Goal: Information Seeking & Learning: Compare options

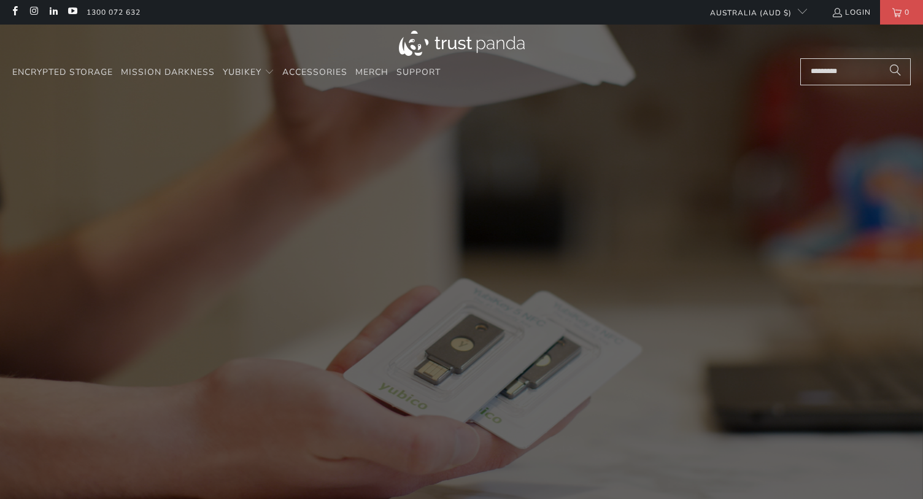
click at [827, 74] on input "Search..." at bounding box center [855, 71] width 110 height 27
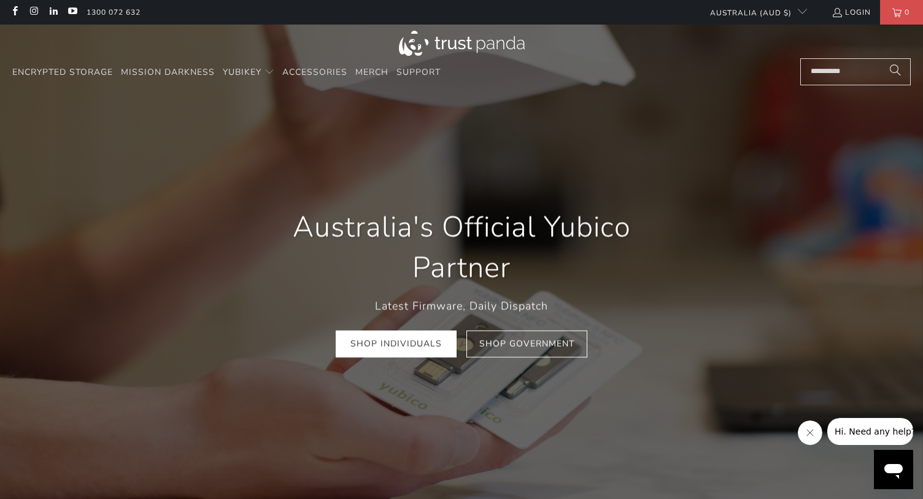
type input "**********"
click at [880, 58] on button "Search" at bounding box center [895, 71] width 31 height 27
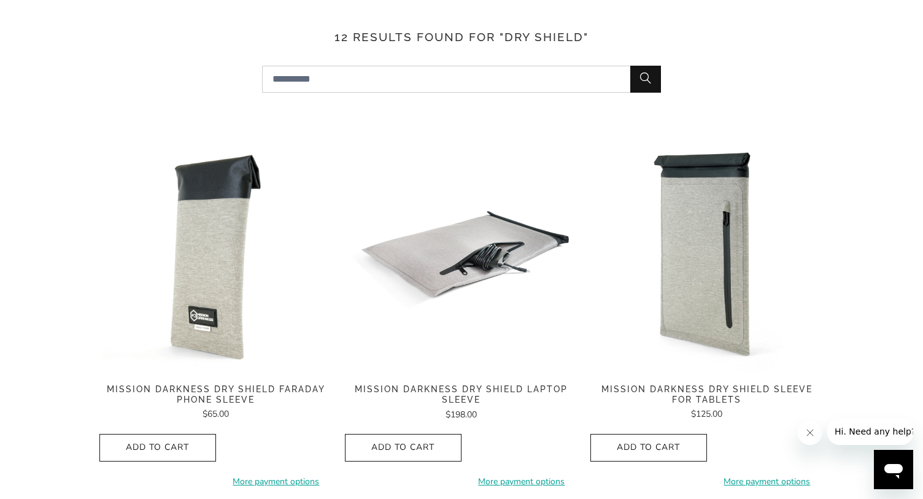
click at [279, 405] on div "Mission Darkness Dry Shield Faraday Phone Sleeve $65.00" at bounding box center [215, 402] width 233 height 37
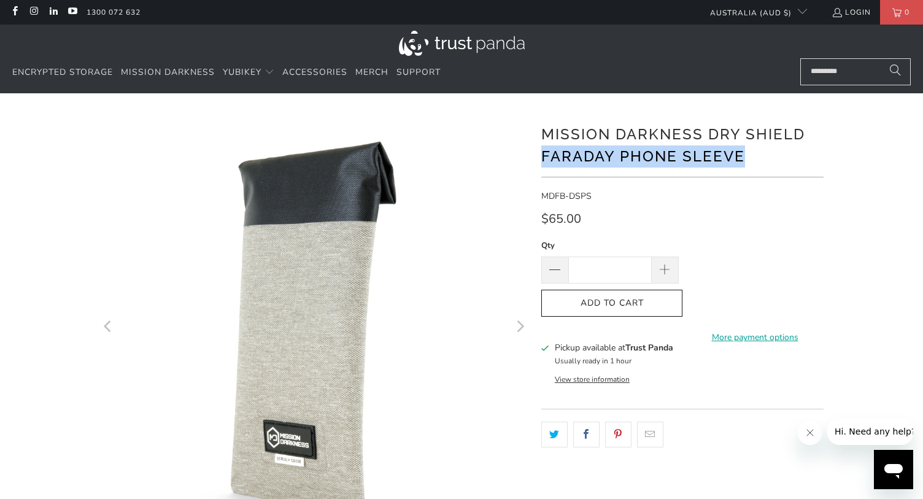
drag, startPoint x: 744, startPoint y: 158, endPoint x: 539, endPoint y: 159, distance: 205.5
click at [539, 159] on div at bounding box center [461, 421] width 736 height 619
copy h1 "Faraday Phone Sleeve"
click at [820, 77] on input "Search..." at bounding box center [855, 71] width 110 height 27
paste input "**********"
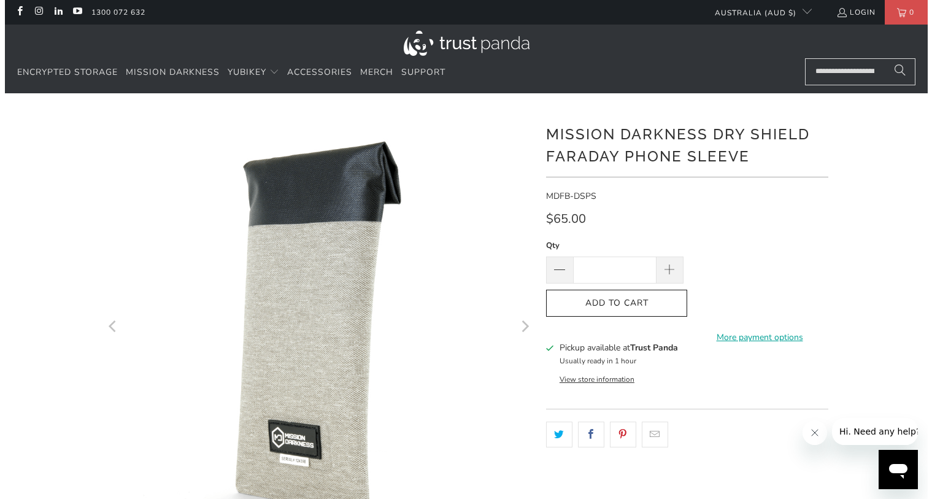
scroll to position [0, 26]
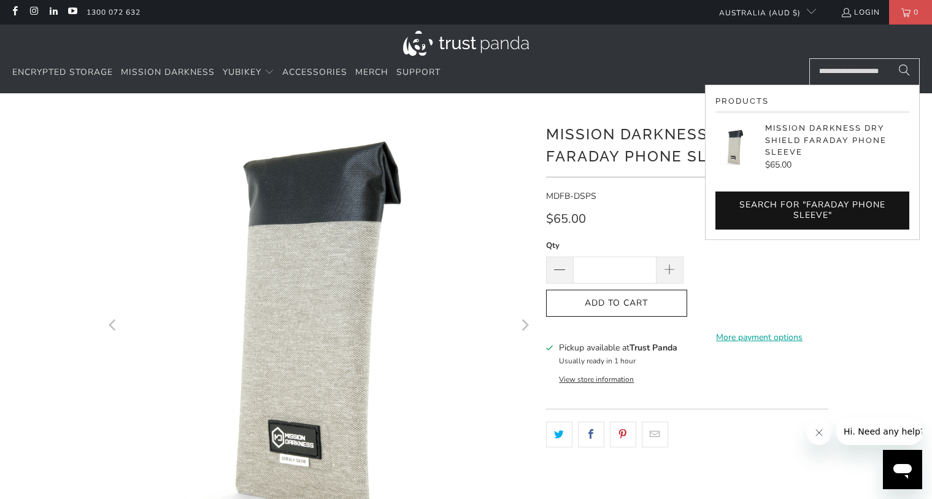
type input "**********"
click at [889, 58] on button "Search" at bounding box center [904, 71] width 31 height 27
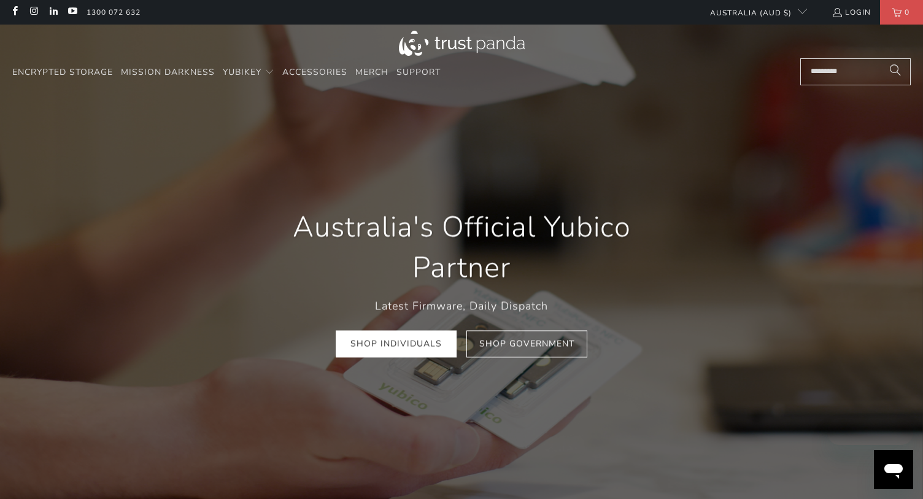
click at [832, 71] on input "Search..." at bounding box center [855, 71] width 110 height 27
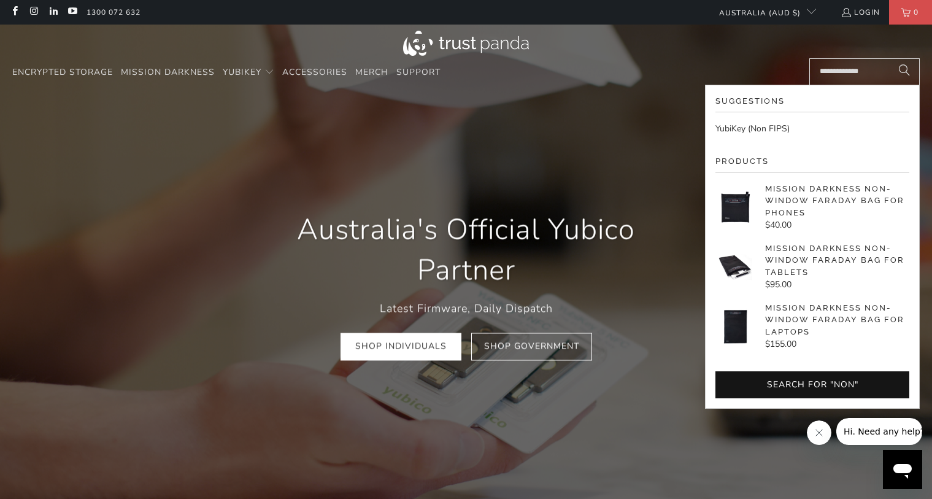
type input "**********"
click at [889, 58] on button "Search" at bounding box center [904, 71] width 31 height 27
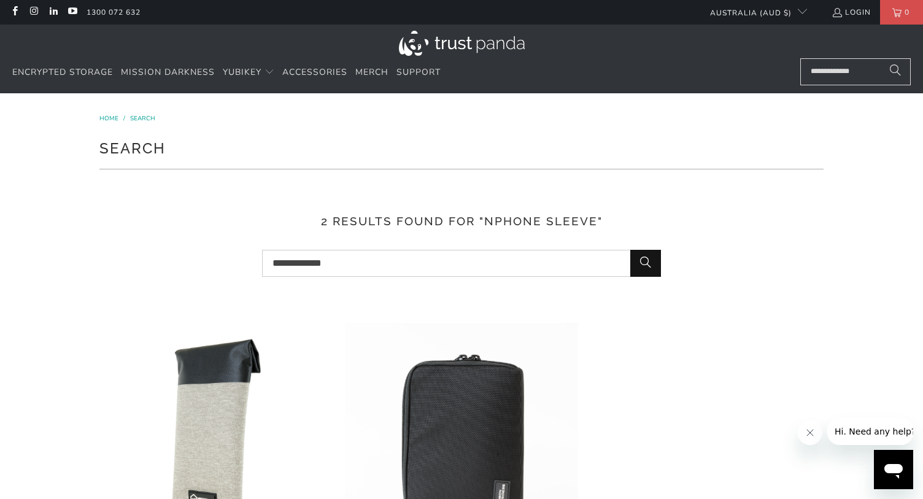
click at [279, 266] on input "**********" at bounding box center [461, 263] width 399 height 27
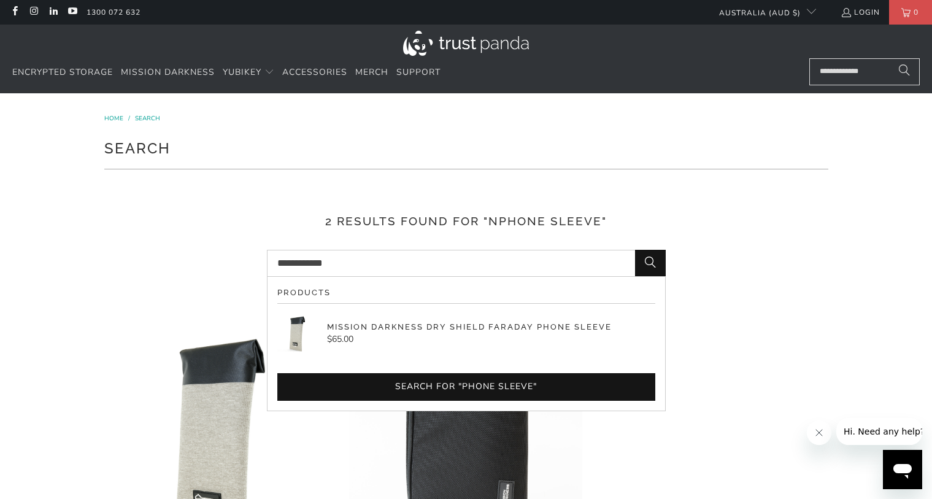
type input "**********"
click at [838, 356] on div "**********" at bounding box center [466, 393] width 932 height 601
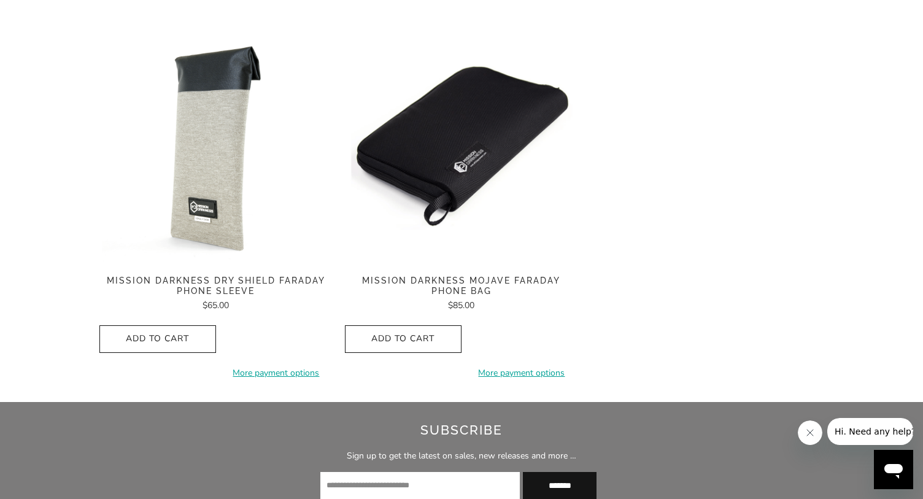
scroll to position [307, 0]
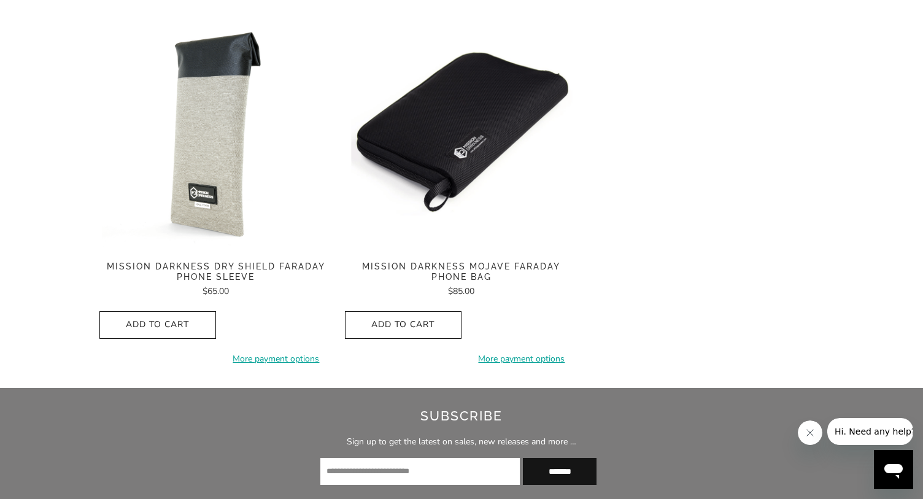
click at [467, 137] on img at bounding box center [461, 132] width 233 height 233
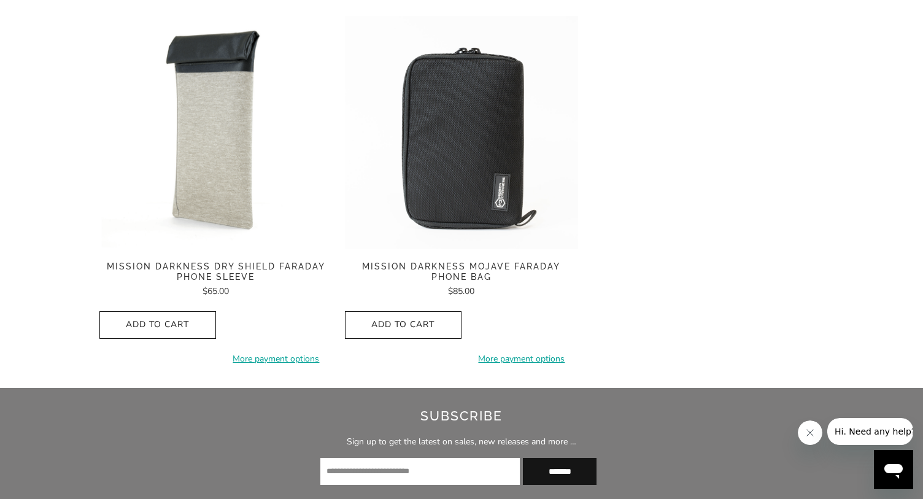
click at [215, 126] on img at bounding box center [215, 132] width 233 height 233
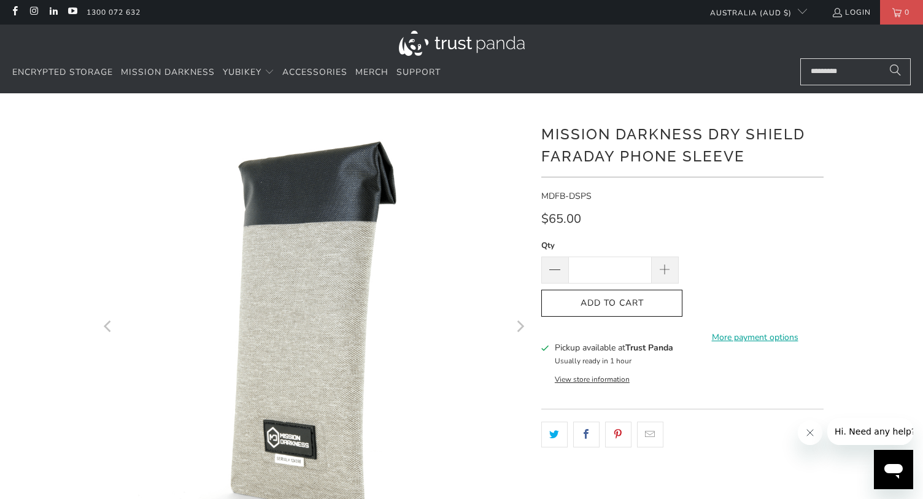
click at [824, 64] on input "Search..." at bounding box center [855, 71] width 110 height 27
type input "*"
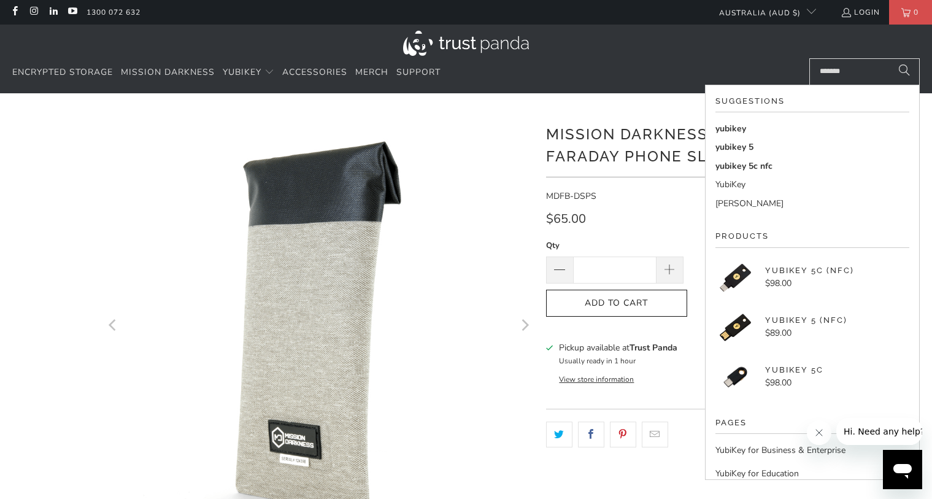
type input "*******"
click at [889, 58] on button "Search" at bounding box center [904, 71] width 31 height 27
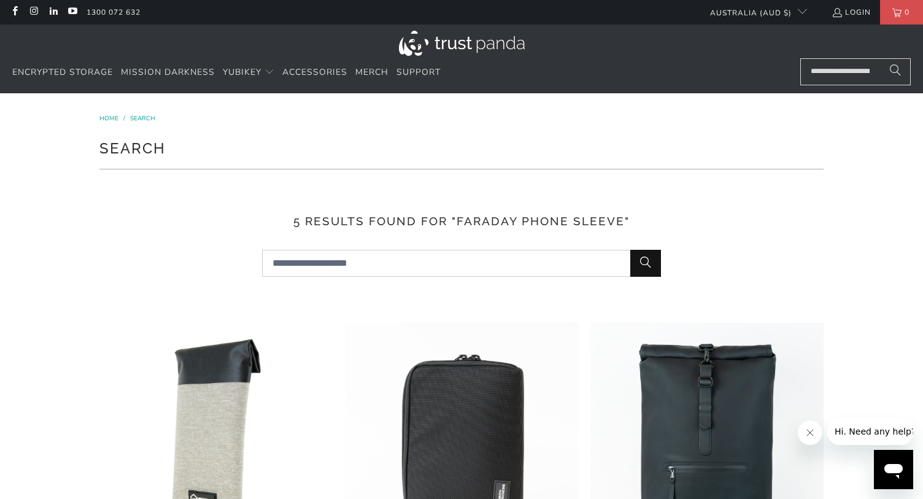
drag, startPoint x: 848, startPoint y: 67, endPoint x: 854, endPoint y: 72, distance: 8.3
click at [848, 67] on input "**********" at bounding box center [855, 71] width 110 height 27
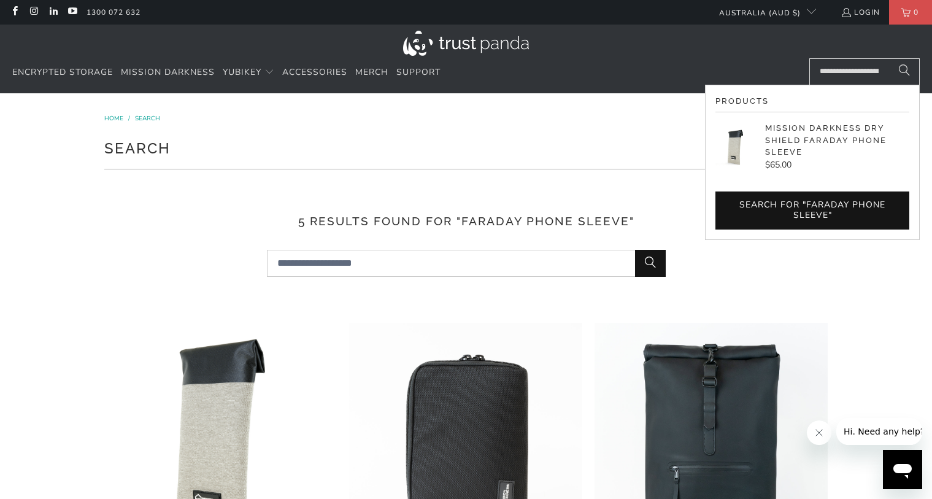
drag, startPoint x: 882, startPoint y: 68, endPoint x: 744, endPoint y: 79, distance: 137.9
click at [744, 79] on div "Encrypted Storage Mission Darkness YubiKey Standard FIPS HSM Accessories Merch" at bounding box center [465, 72] width 907 height 29
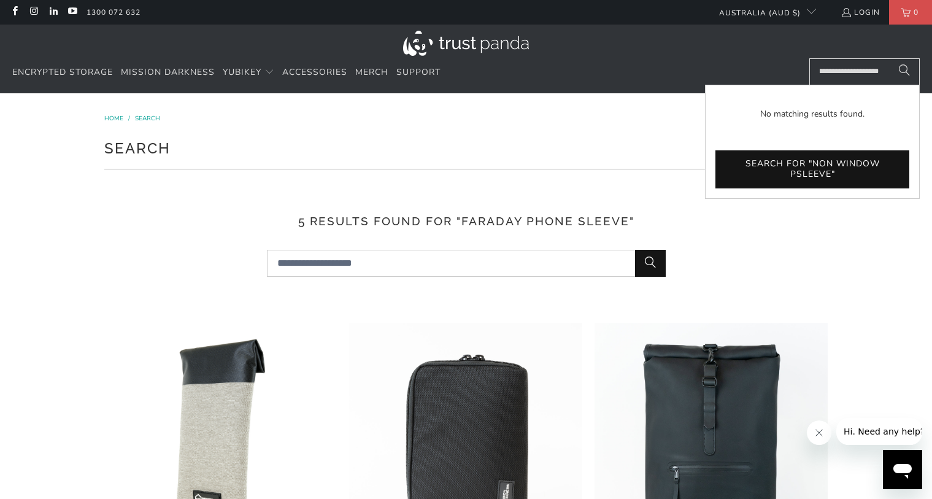
scroll to position [0, 20]
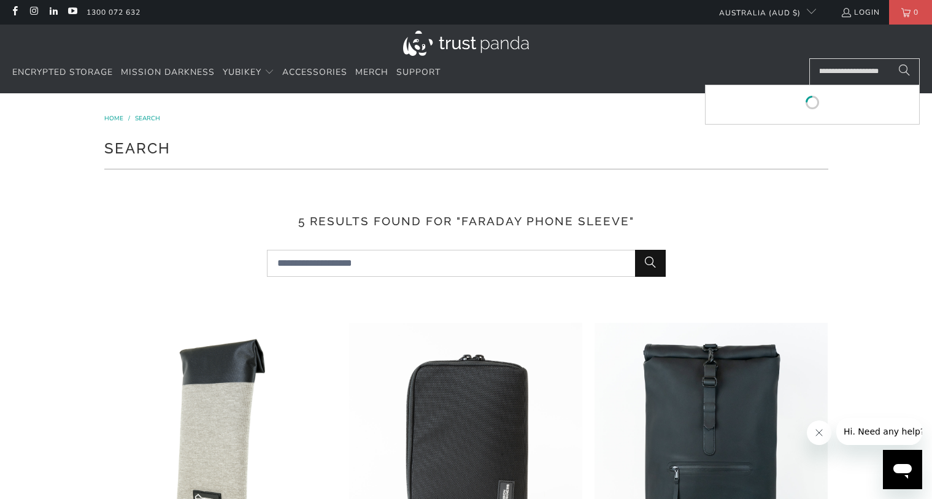
type input "**********"
click at [889, 58] on button "Search" at bounding box center [904, 71] width 31 height 27
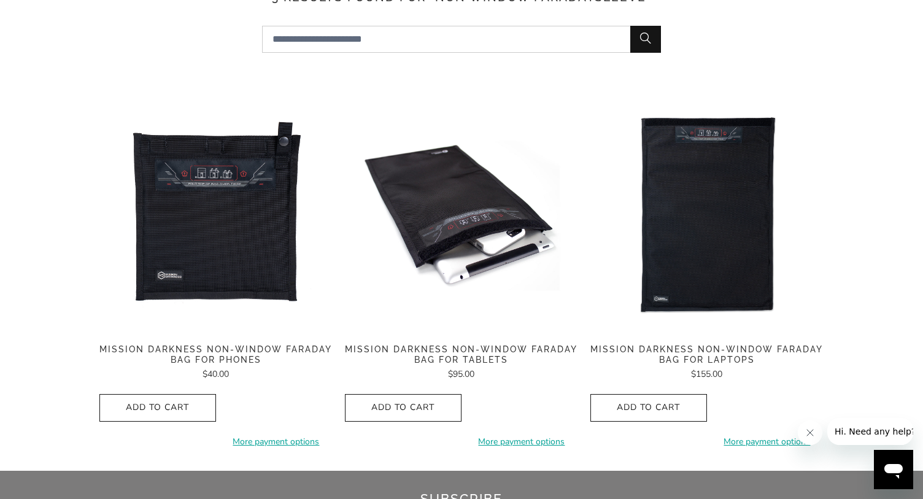
scroll to position [245, 0]
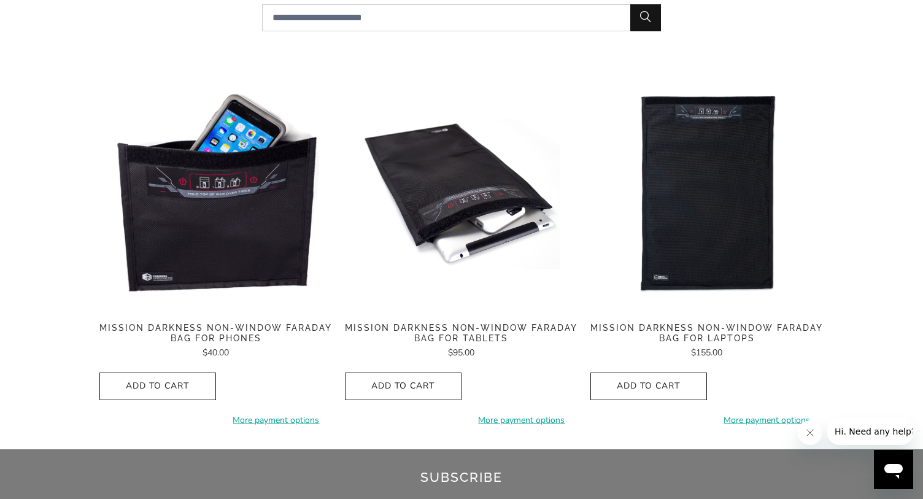
click at [238, 231] on img at bounding box center [215, 193] width 233 height 233
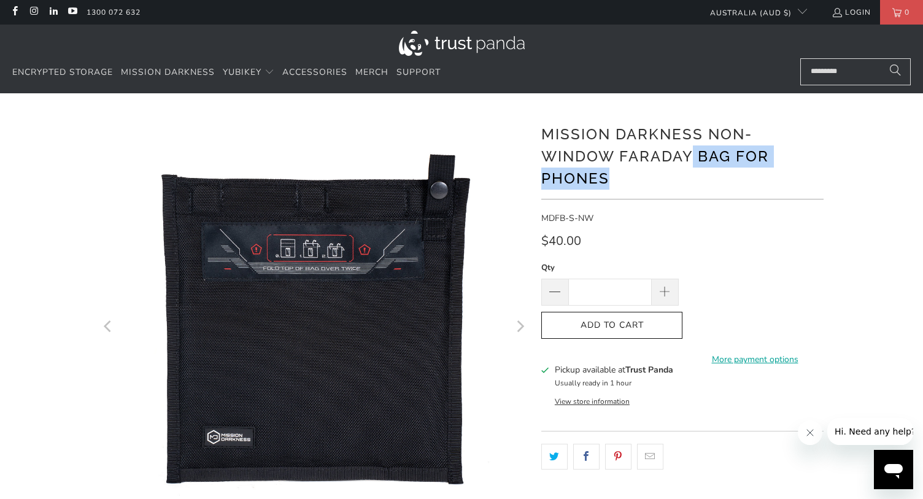
drag, startPoint x: 693, startPoint y: 155, endPoint x: 717, endPoint y: 174, distance: 30.6
click at [717, 174] on h1 "Mission Darkness Non-Window Faraday Bag for Phones" at bounding box center [682, 155] width 282 height 69
copy h1 "Bag for Phones"
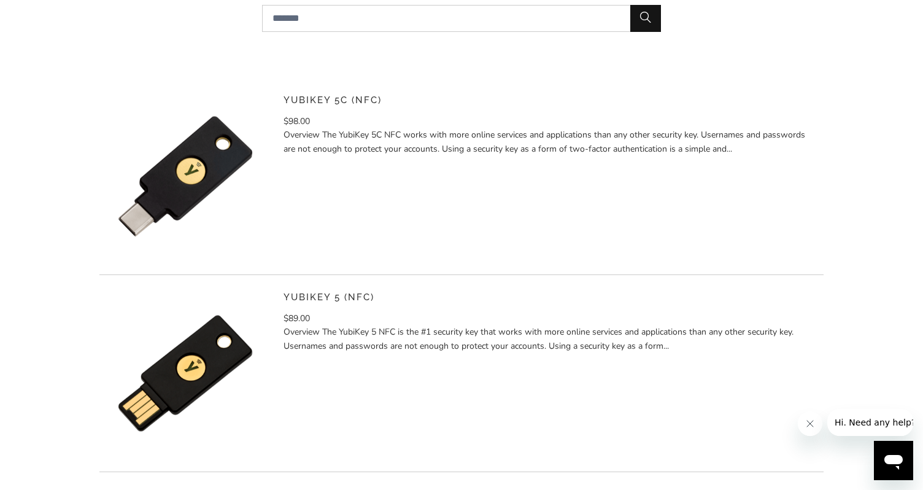
scroll to position [245, 0]
drag, startPoint x: 308, startPoint y: 295, endPoint x: 340, endPoint y: 299, distance: 32.7
click at [340, 299] on div "YubiKey 5 (NFC) $89.00" at bounding box center [461, 372] width 724 height 197
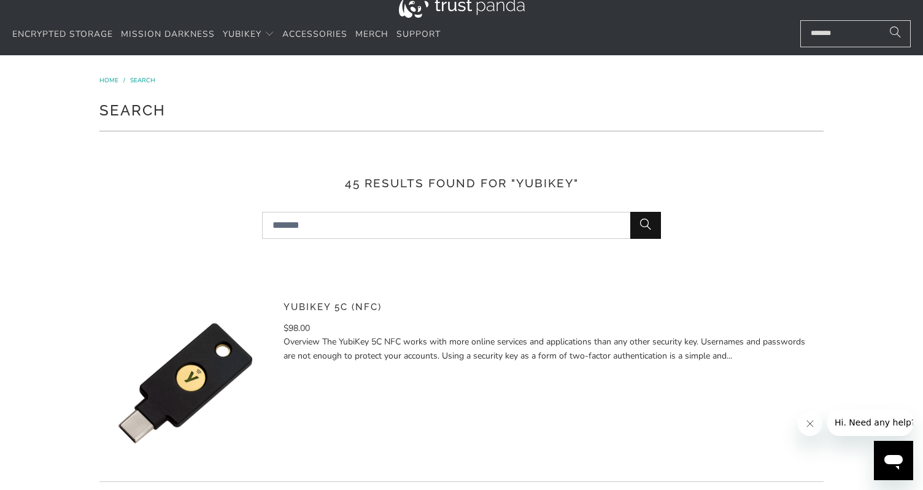
scroll to position [184, 0]
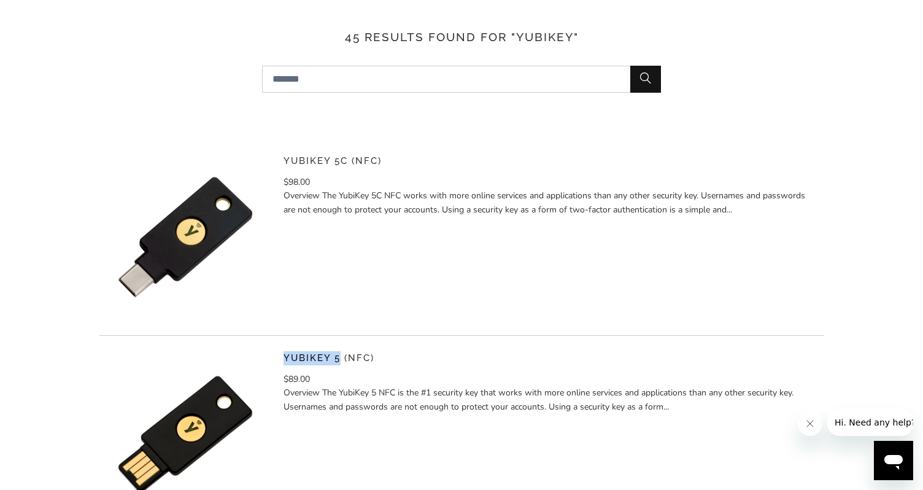
click at [223, 417] on img at bounding box center [185, 434] width 172 height 172
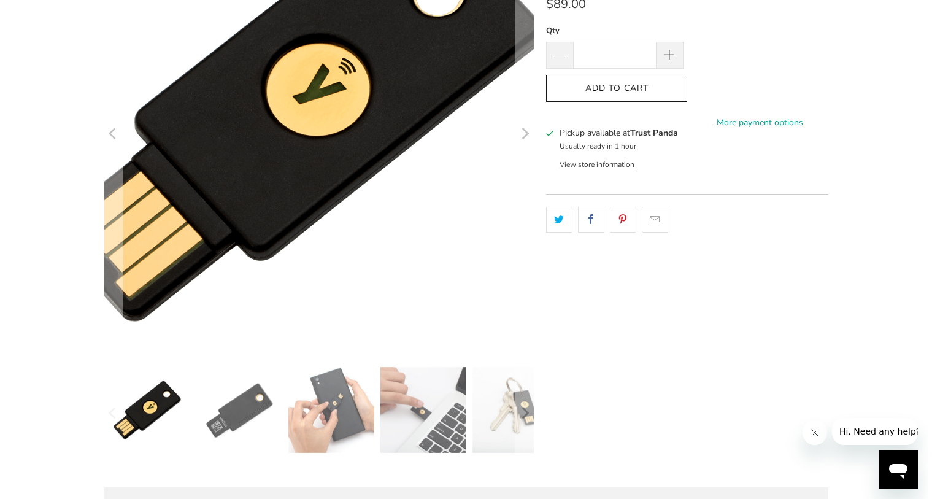
scroll to position [184, 0]
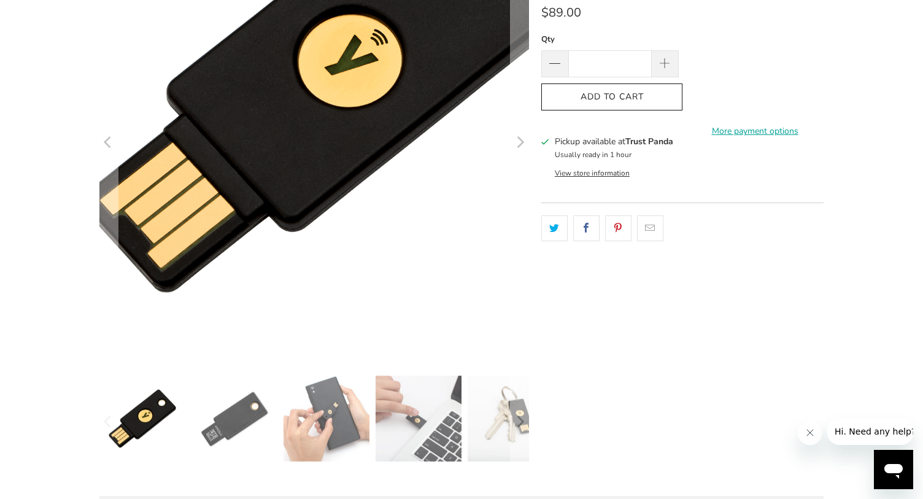
click at [282, 276] on img at bounding box center [329, 80] width 628 height 628
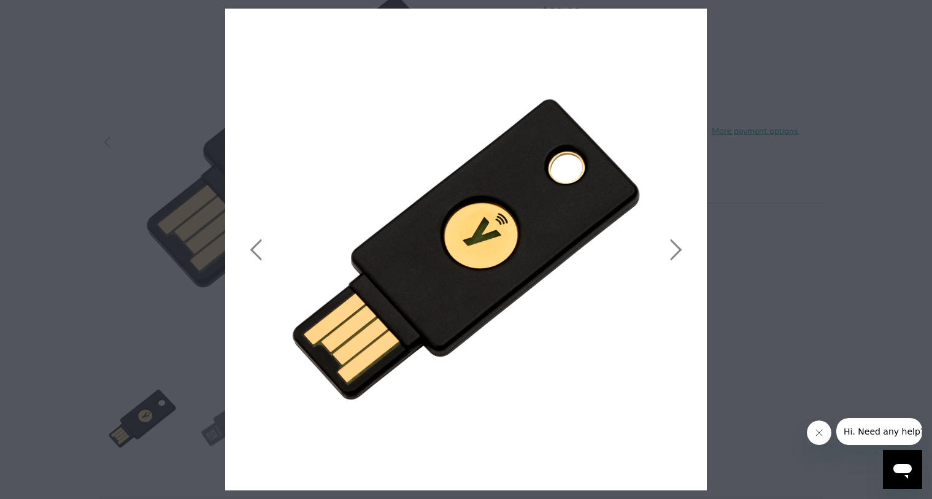
click at [695, 20] on icon "close" at bounding box center [693, 22] width 9 height 9
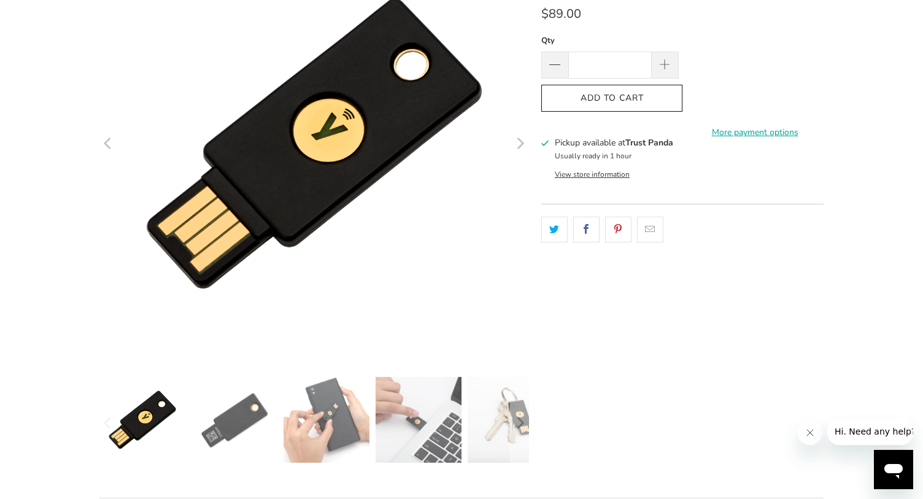
scroll to position [61, 0]
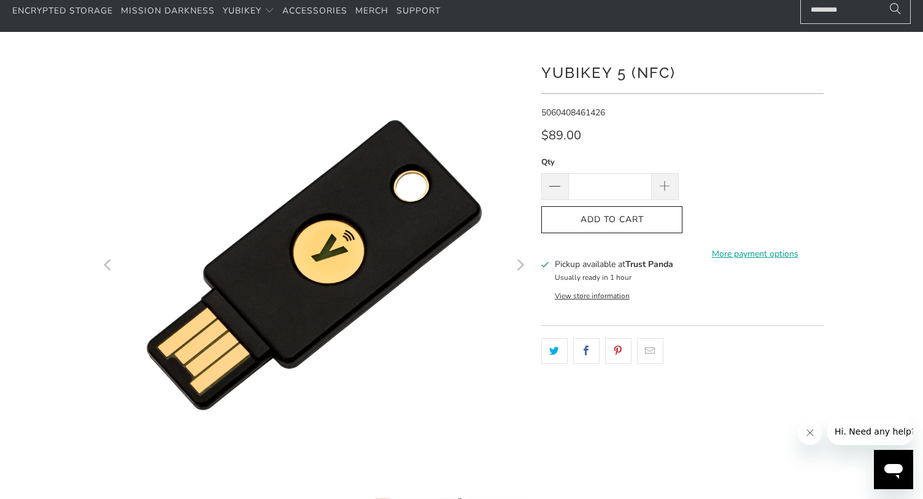
click at [749, 319] on div "**********" at bounding box center [682, 329] width 282 height 558
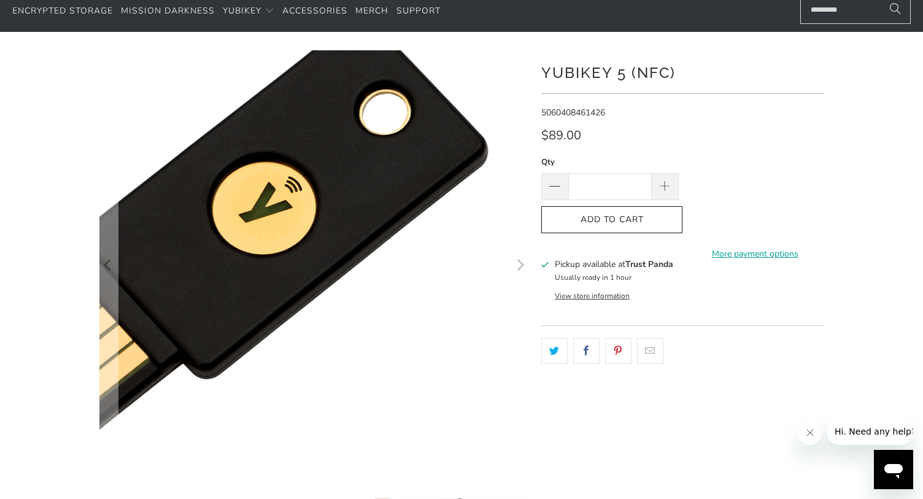
click at [468, 345] on img at bounding box center [243, 227] width 628 height 628
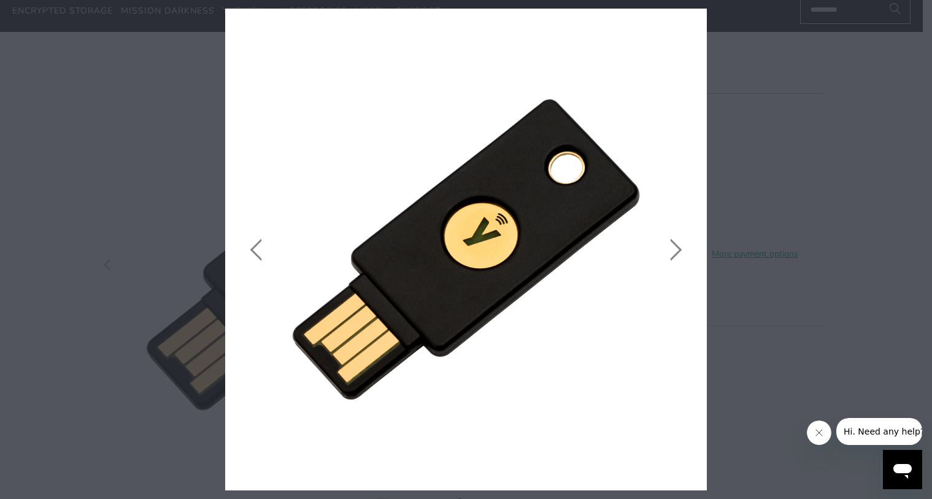
click at [693, 25] on icon "close" at bounding box center [693, 21] width 17 height 17
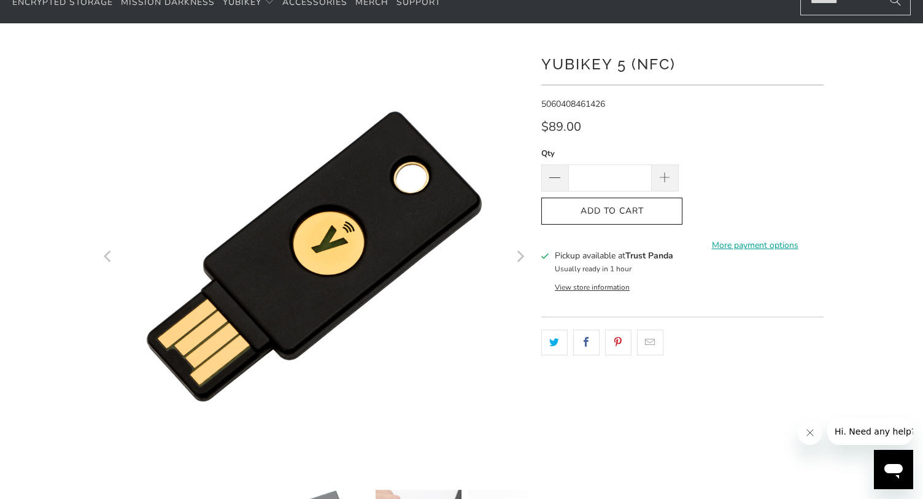
scroll to position [0, 0]
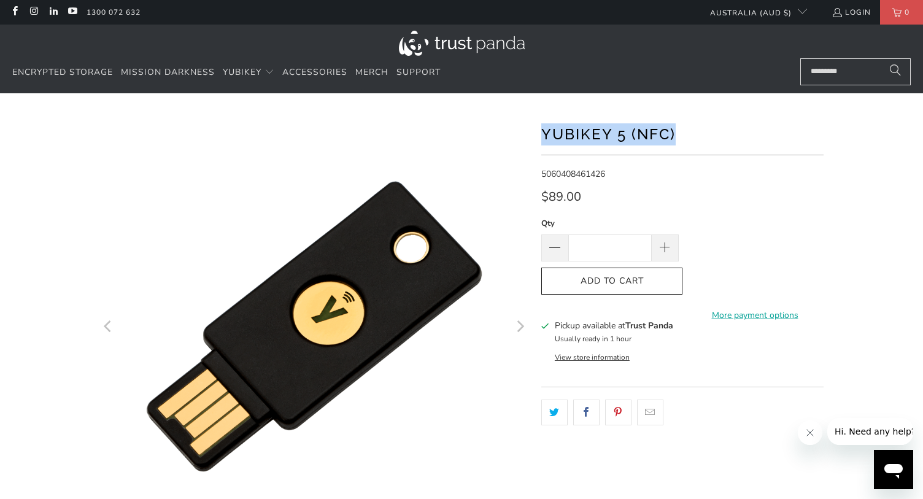
drag, startPoint x: 594, startPoint y: 156, endPoint x: 540, endPoint y: 131, distance: 59.6
click at [540, 131] on div at bounding box center [461, 421] width 736 height 619
copy h1 "YubiKey 5 (NFC)"
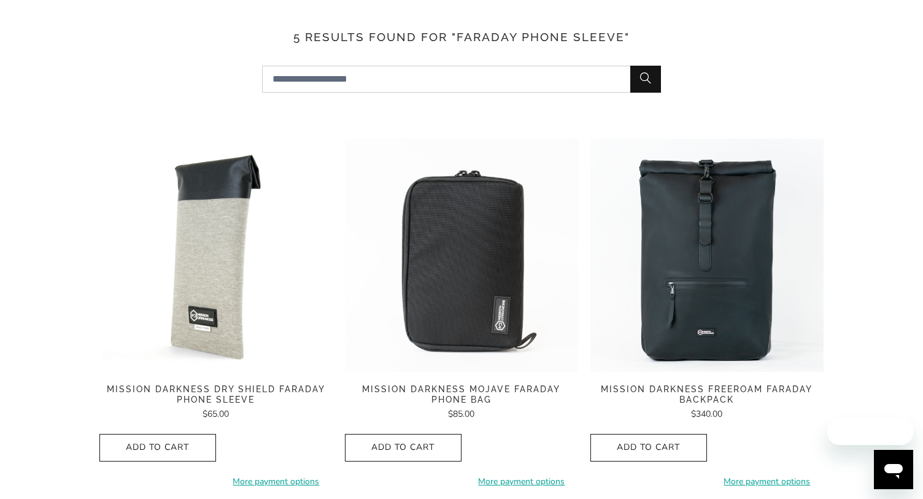
click at [183, 384] on span "Mission Darkness Dry Shield Faraday Phone Sleeve" at bounding box center [215, 394] width 233 height 21
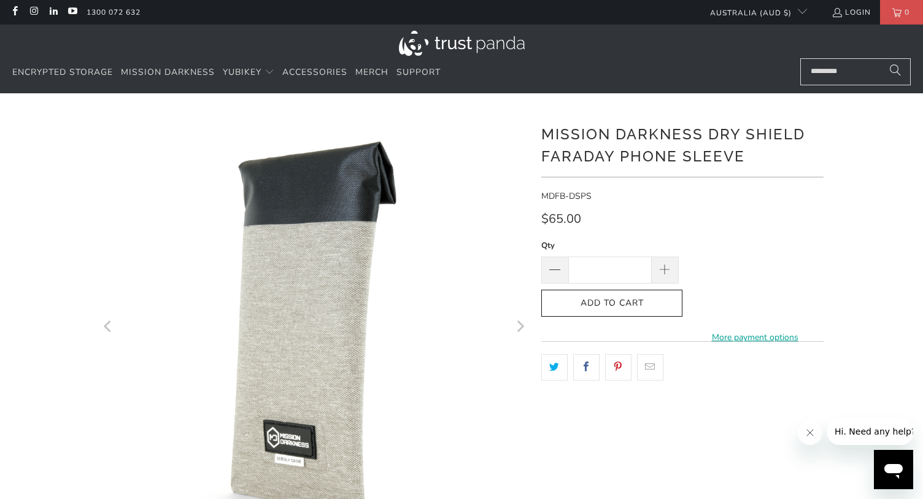
drag, startPoint x: 733, startPoint y: 163, endPoint x: 510, endPoint y: 115, distance: 227.8
click at [523, 127] on div at bounding box center [461, 421] width 736 height 619
copy div "Mission Darkness Dry Shield Faraday Phone Sleeve"
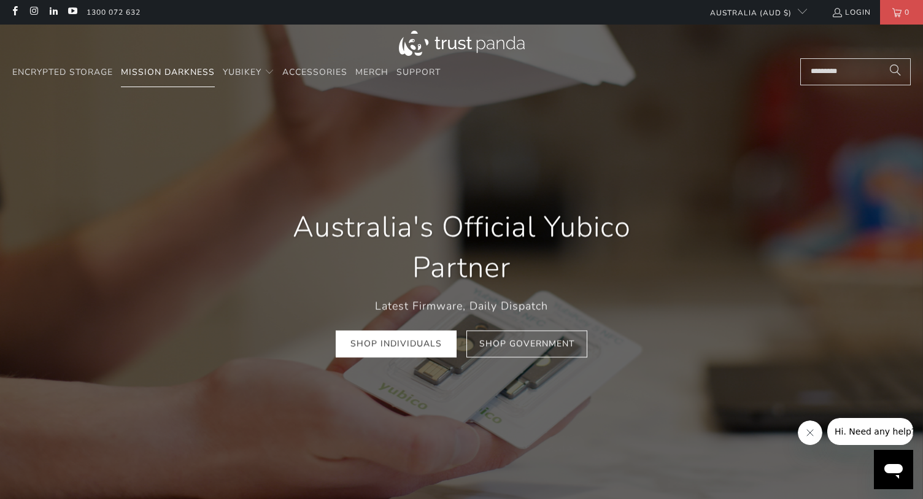
click at [188, 77] on span "Mission Darkness" at bounding box center [168, 72] width 94 height 12
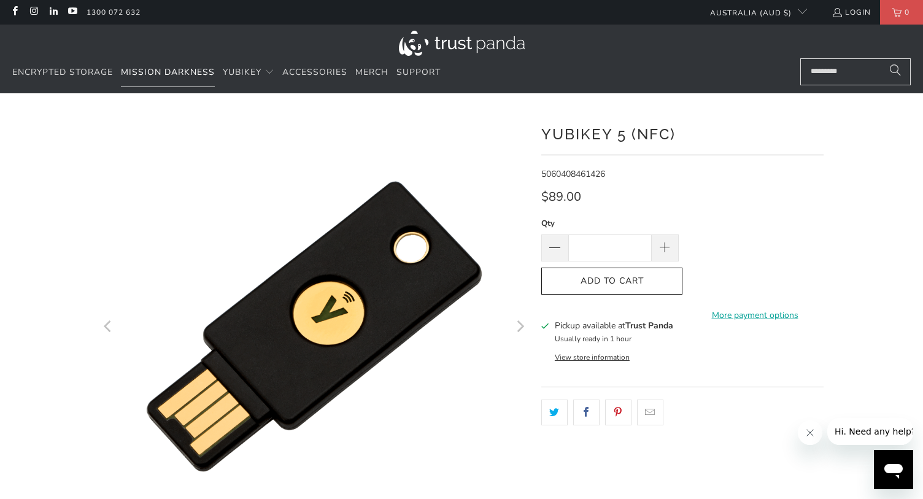
click at [171, 67] on span "Mission Darkness" at bounding box center [168, 72] width 94 height 12
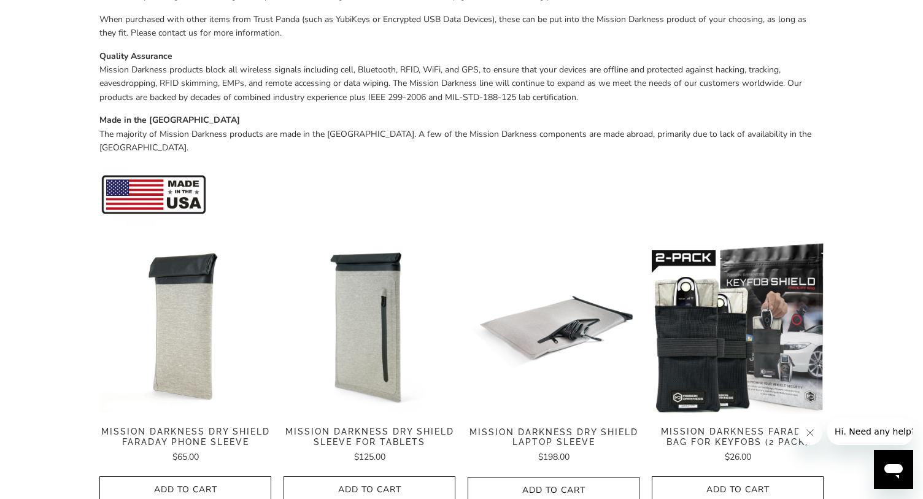
click at [184, 337] on img at bounding box center [185, 328] width 172 height 172
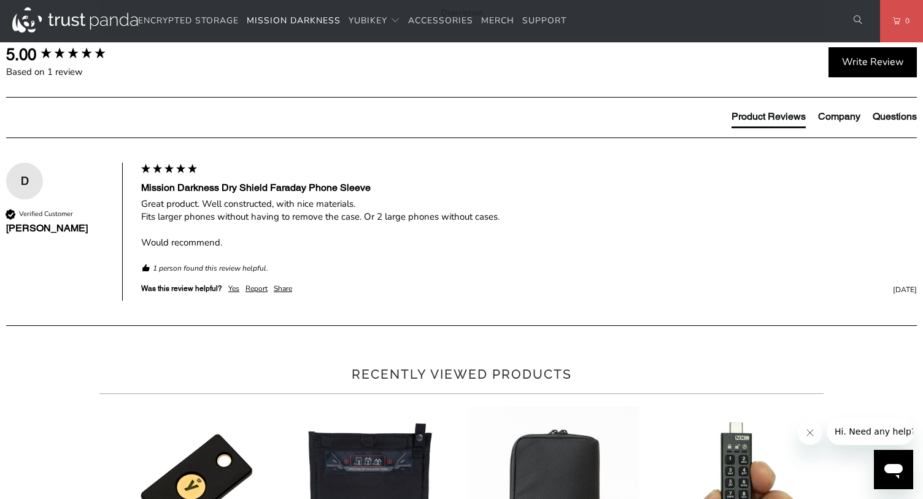
scroll to position [614, 0]
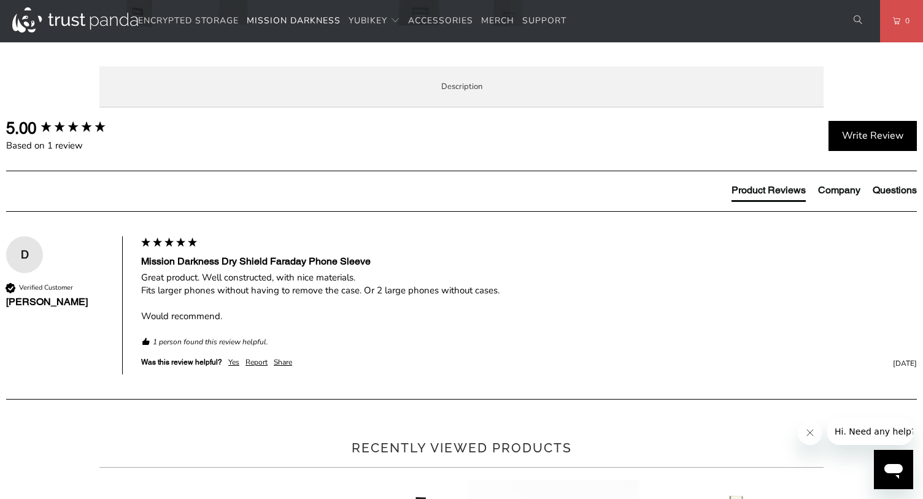
drag, startPoint x: 301, startPoint y: 248, endPoint x: 791, endPoint y: 248, distance: 490.8
click at [0, 0] on p "The Mission Darkness™ Dry Shield Faraday Phone Sleeve completely blocks all wir…" at bounding box center [0, 0] width 0 height 0
drag, startPoint x: 155, startPoint y: 269, endPoint x: 294, endPoint y: 270, distance: 139.3
click at [0, 0] on p "The Mission Darkness™ Dry Shield Faraday Phone Sleeve completely blocks all wir…" at bounding box center [0, 0] width 0 height 0
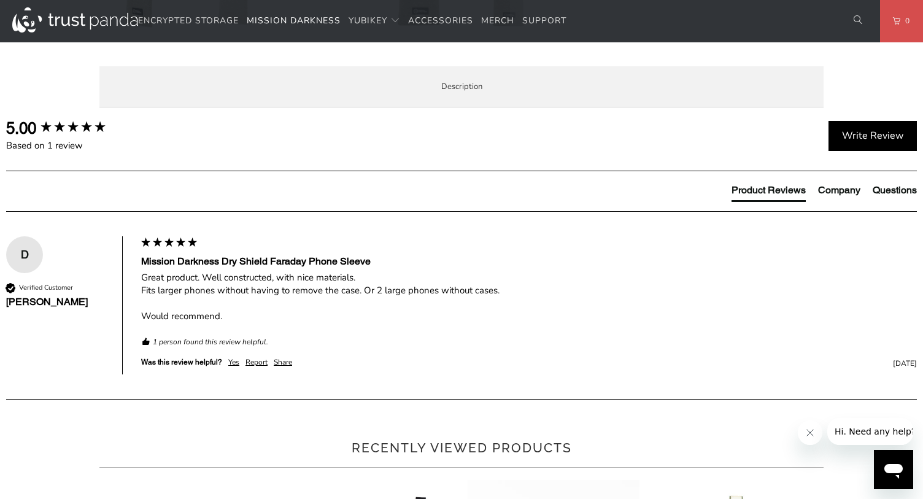
click at [0, 0] on div "Overview Product Features Enterprise and Government Local Service & Support Ove…" at bounding box center [0, 0] width 0 height 0
drag, startPoint x: 503, startPoint y: 274, endPoint x: 519, endPoint y: 274, distance: 16.0
click at [0, 0] on p "The Mission Darkness™ Dry Shield Faraday Phone Sleeve completely blocks all wir…" at bounding box center [0, 0] width 0 height 0
click at [0, 0] on div "Overview Product Features Enterprise and Government Local Service & Support Ove…" at bounding box center [0, 0] width 0 height 0
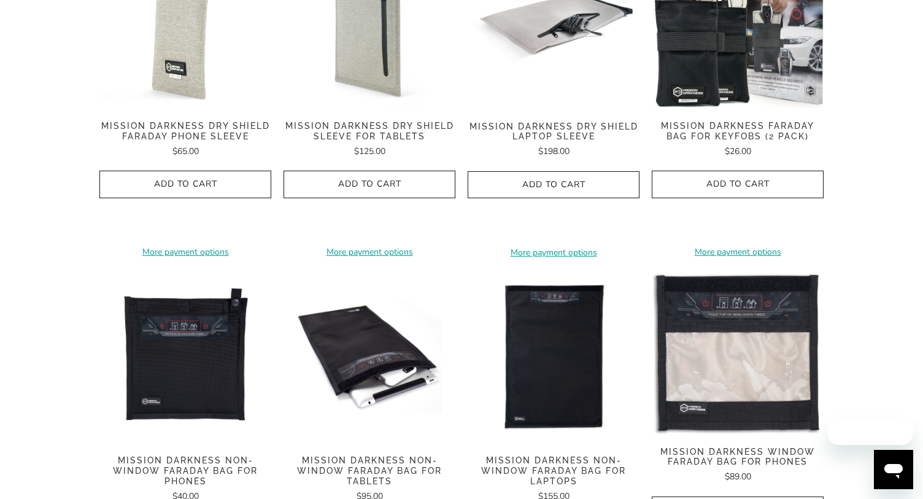
scroll to position [736, 0]
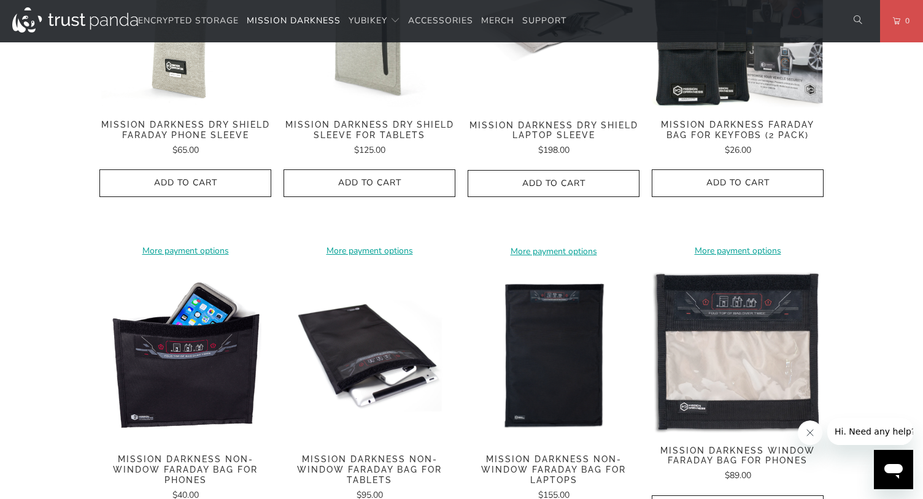
click at [216, 336] on img at bounding box center [185, 356] width 172 height 172
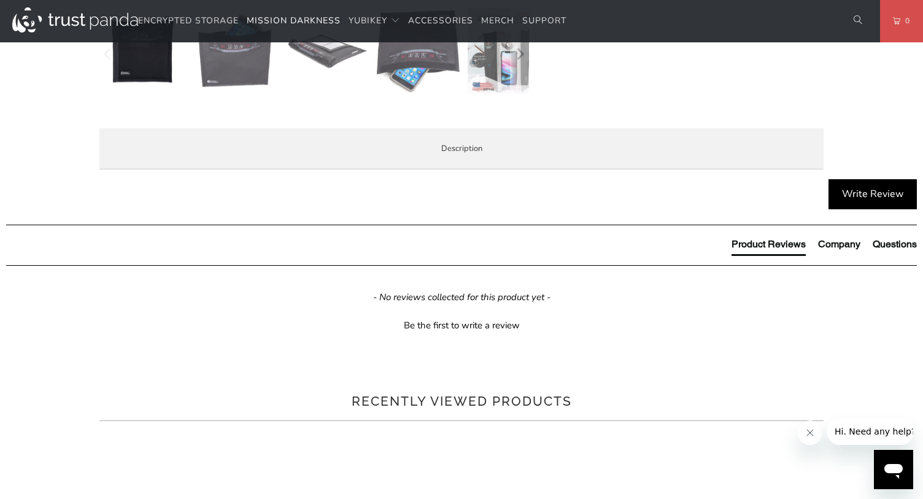
scroll to position [552, 0]
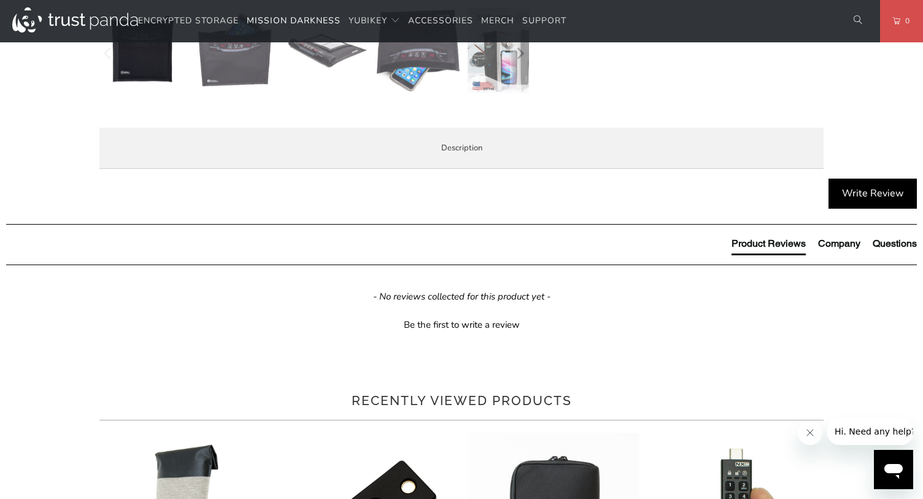
drag, startPoint x: 123, startPoint y: 307, endPoint x: 720, endPoint y: 350, distance: 599.1
click at [0, 0] on div "Keep Cell Phones and Small Devices Shielded The Mission Darkness™ Non-window Fa…" at bounding box center [0, 0] width 0 height 0
click at [0, 0] on p "The Mission Darkness™ Non-window Faraday Bag for Phones completely blocks all w…" at bounding box center [0, 0] width 0 height 0
drag, startPoint x: 541, startPoint y: 336, endPoint x: 702, endPoint y: 356, distance: 162.0
click at [0, 0] on p "The Mission Darkness™ Non-window Faraday Bag for Phones completely blocks all w…" at bounding box center [0, 0] width 0 height 0
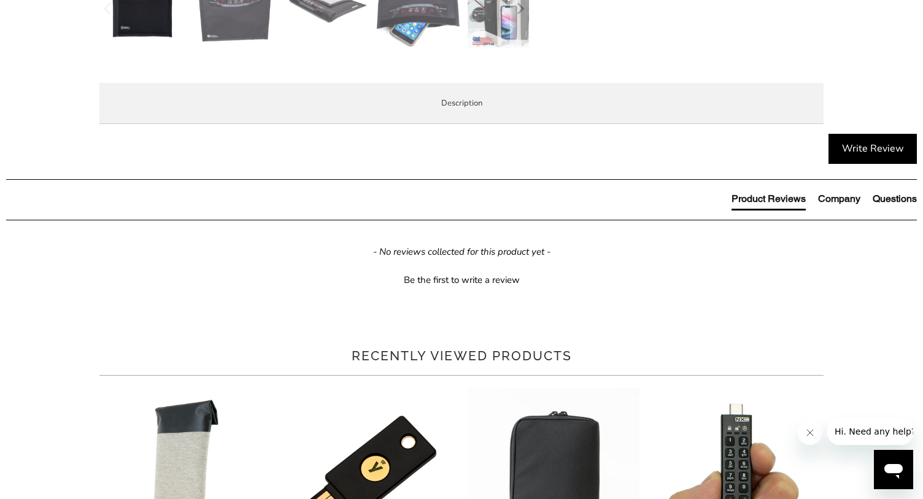
scroll to position [614, 0]
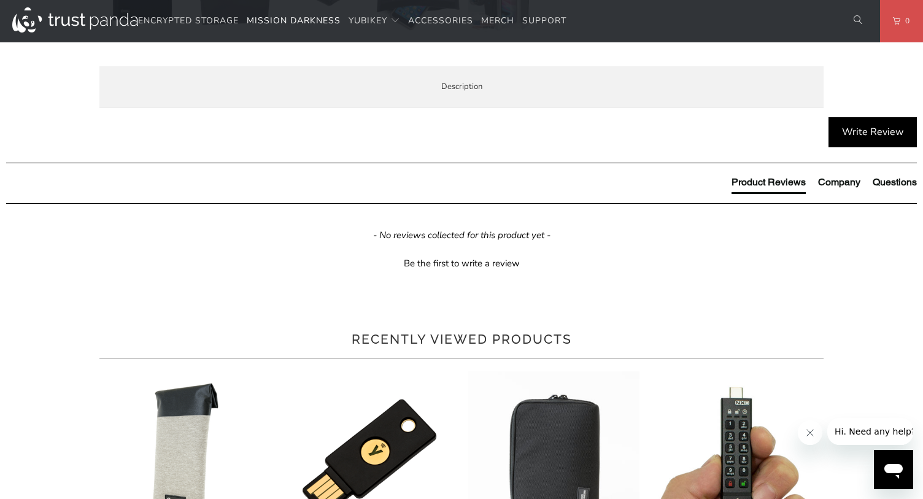
drag, startPoint x: 159, startPoint y: 242, endPoint x: 418, endPoint y: 221, distance: 259.7
click at [0, 0] on p "The Mission Darkness™ Non-window Faraday Bag for Phones completely blocks all w…" at bounding box center [0, 0] width 0 height 0
drag, startPoint x: 285, startPoint y: 250, endPoint x: 681, endPoint y: 248, distance: 395.7
click at [0, 0] on p "The Mission Darkness™ Non-window Faraday Bag for Phones completely blocks all w…" at bounding box center [0, 0] width 0 height 0
